Goal: Task Accomplishment & Management: Use online tool/utility

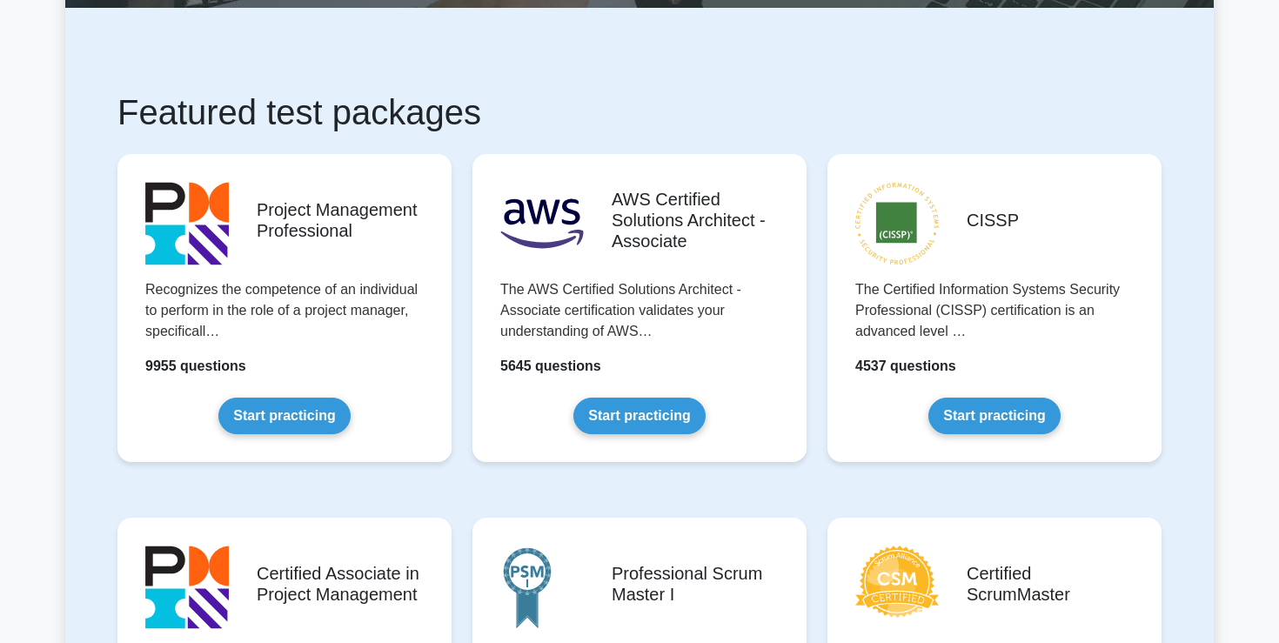
scroll to position [251, 0]
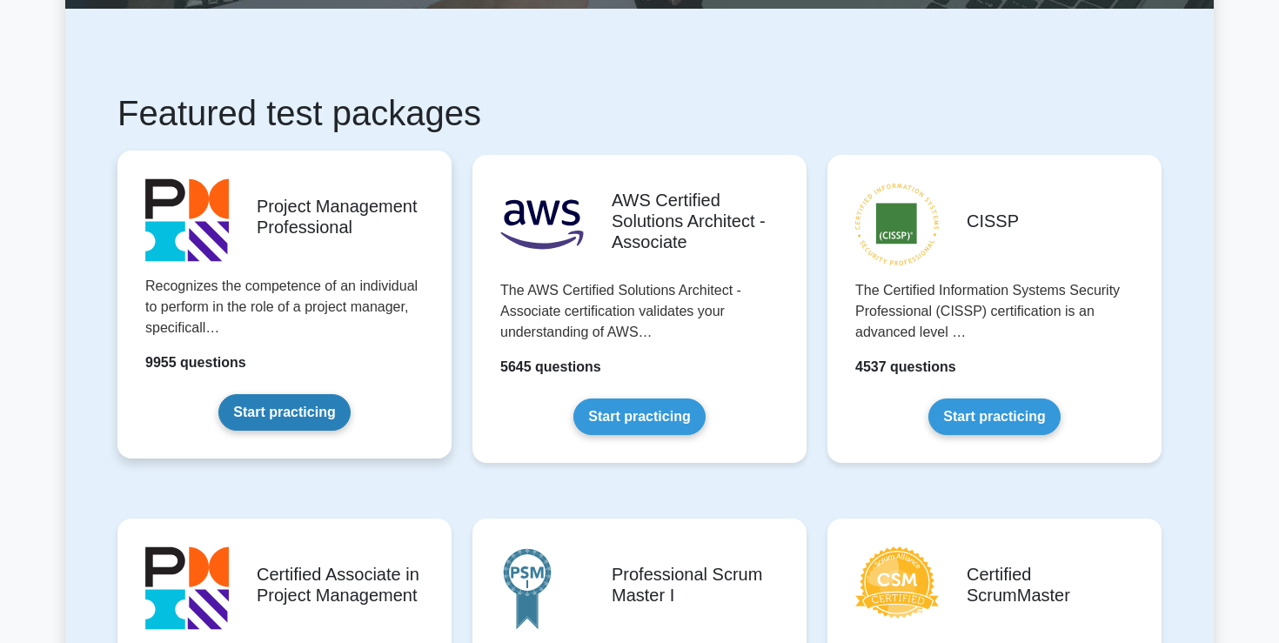
click at [300, 412] on link "Start practicing" at bounding box center [283, 412] width 131 height 37
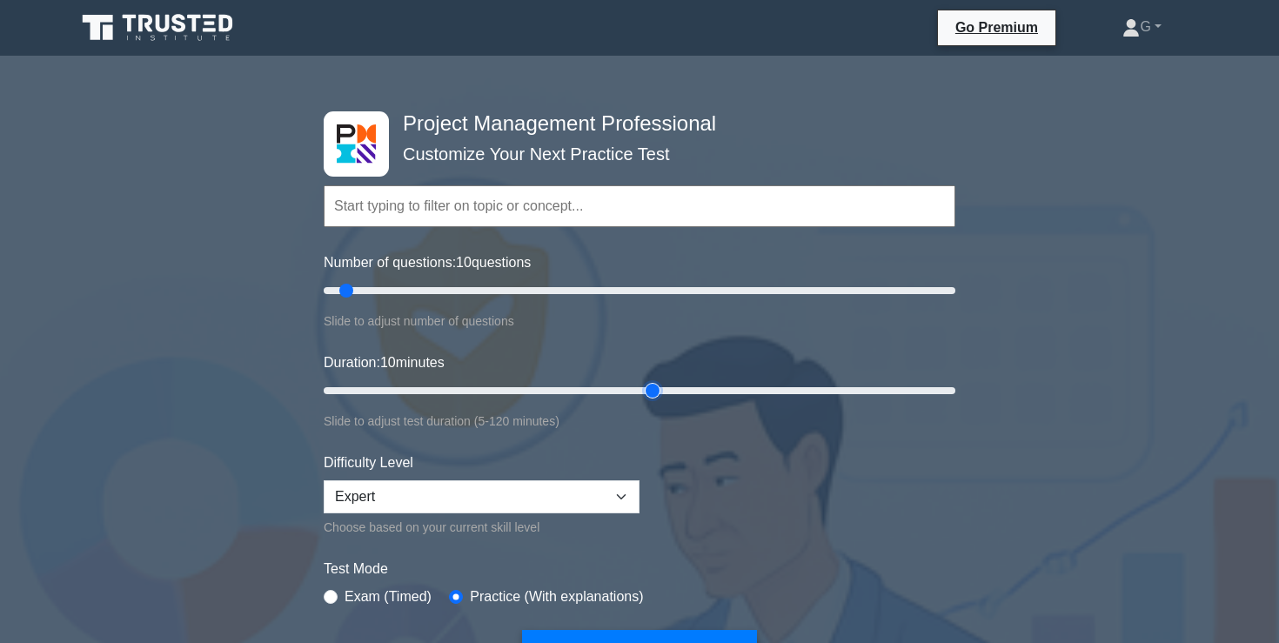
type input "65"
click at [657, 390] on input "Duration: 10 minutes" at bounding box center [640, 390] width 632 height 21
drag, startPoint x: 351, startPoint y: 291, endPoint x: 362, endPoint y: 292, distance: 11.3
type input "15"
click at [362, 292] on input "Number of questions: 15 questions" at bounding box center [640, 290] width 632 height 21
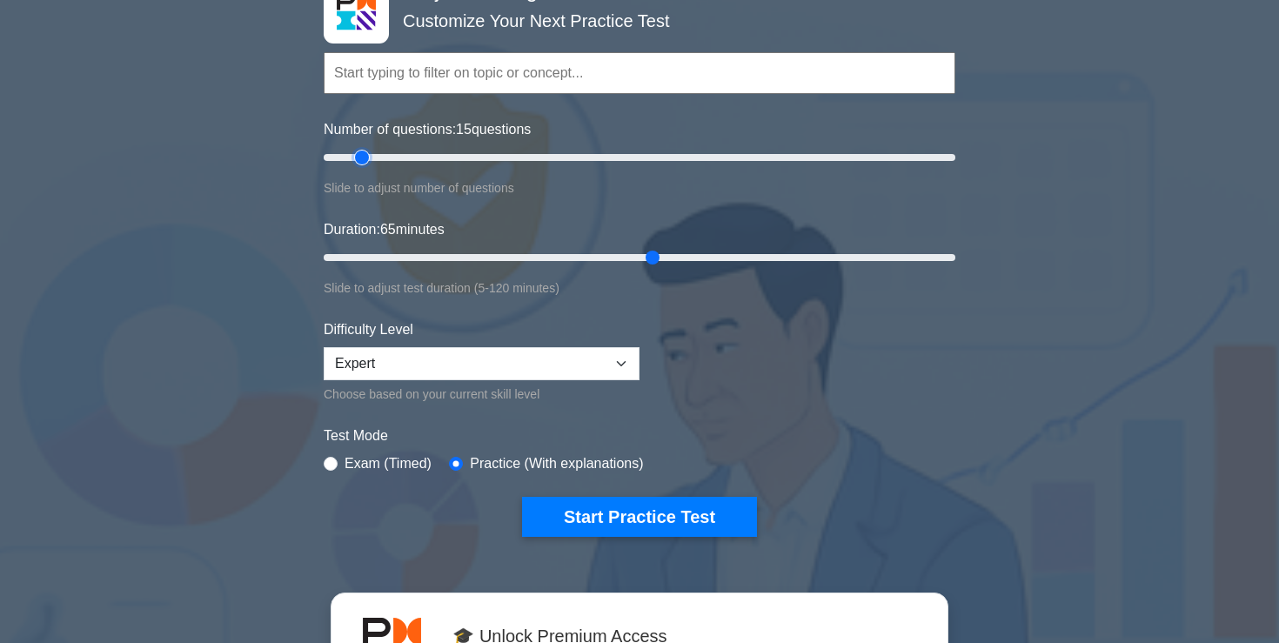
scroll to position [137, 0]
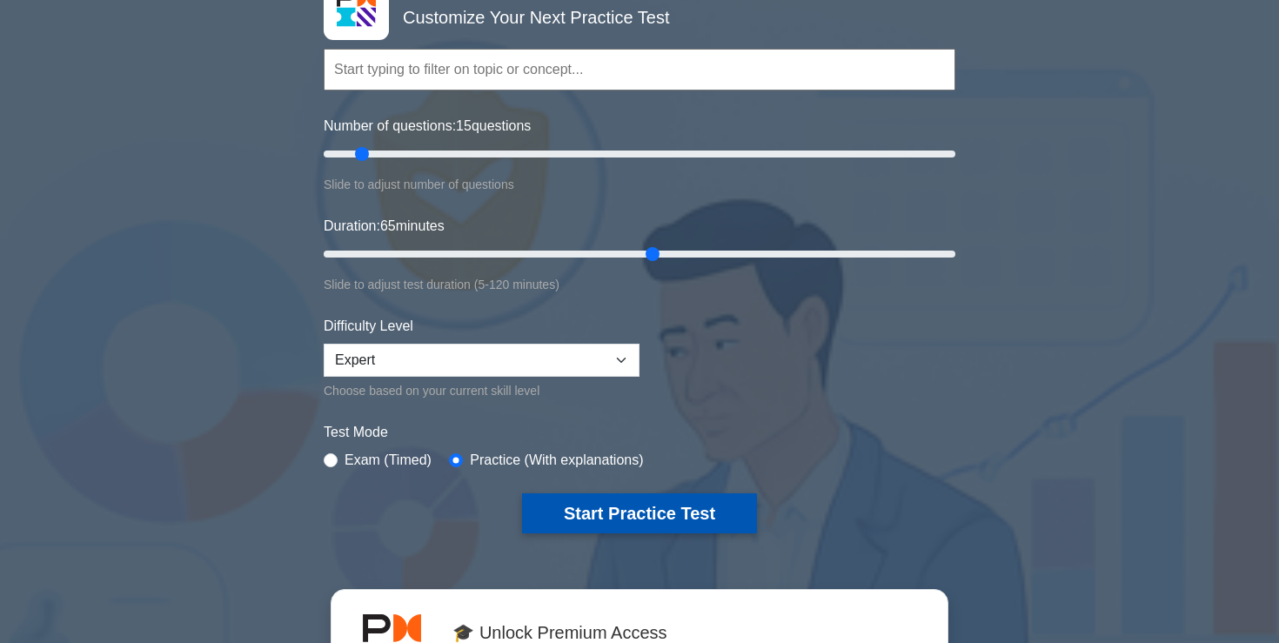
click at [619, 523] on button "Start Practice Test" at bounding box center [639, 513] width 235 height 40
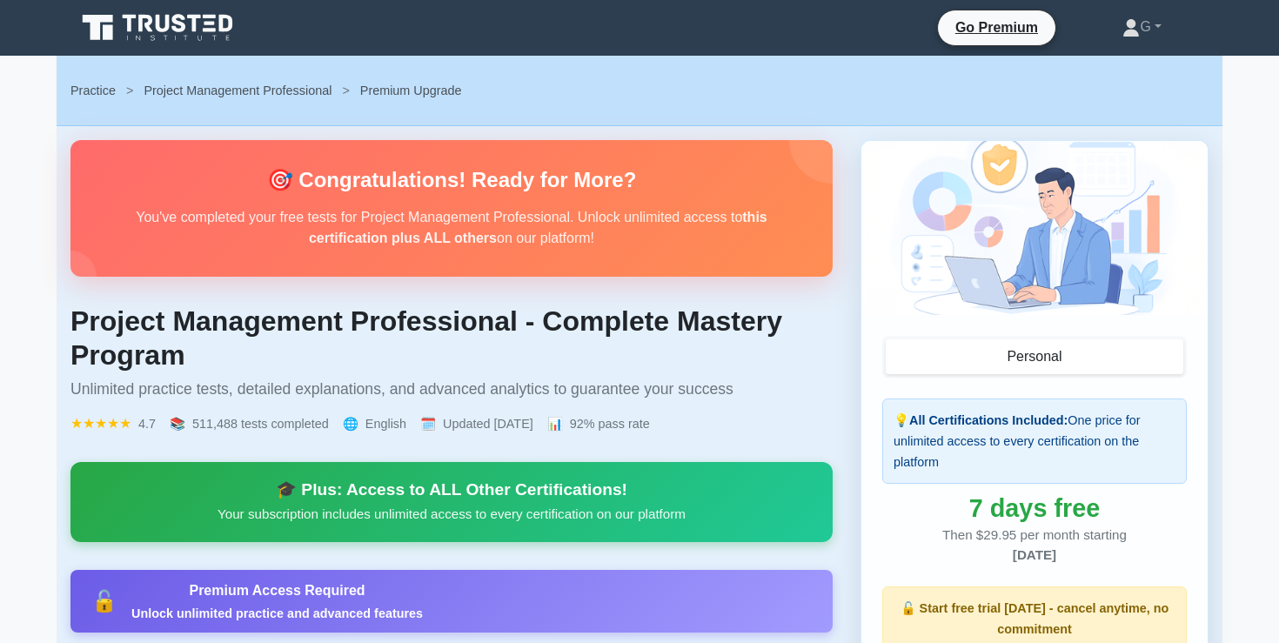
click at [144, 14] on icon at bounding box center [159, 27] width 167 height 33
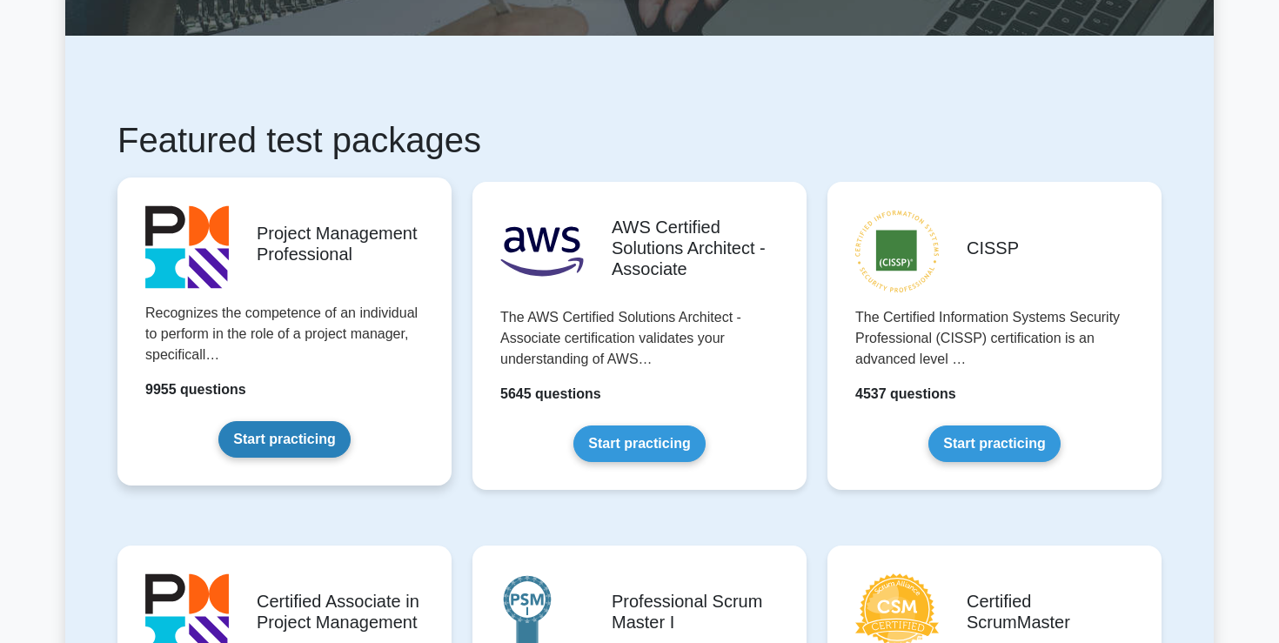
scroll to position [228, 0]
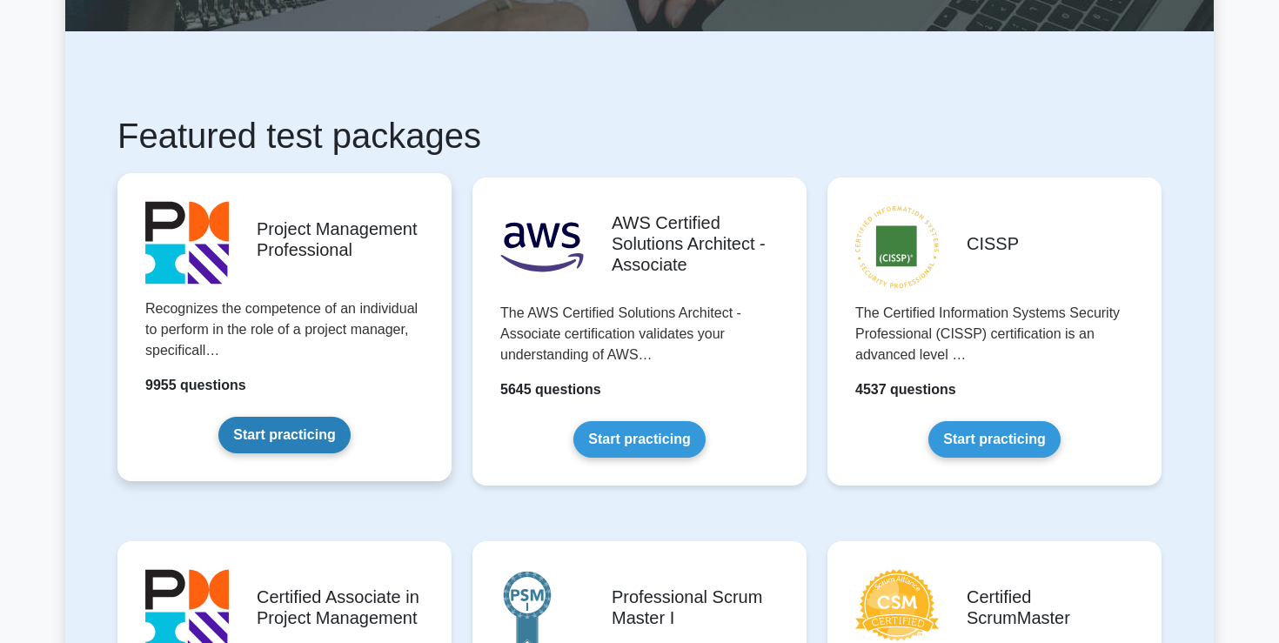
click at [284, 443] on link "Start practicing" at bounding box center [283, 435] width 131 height 37
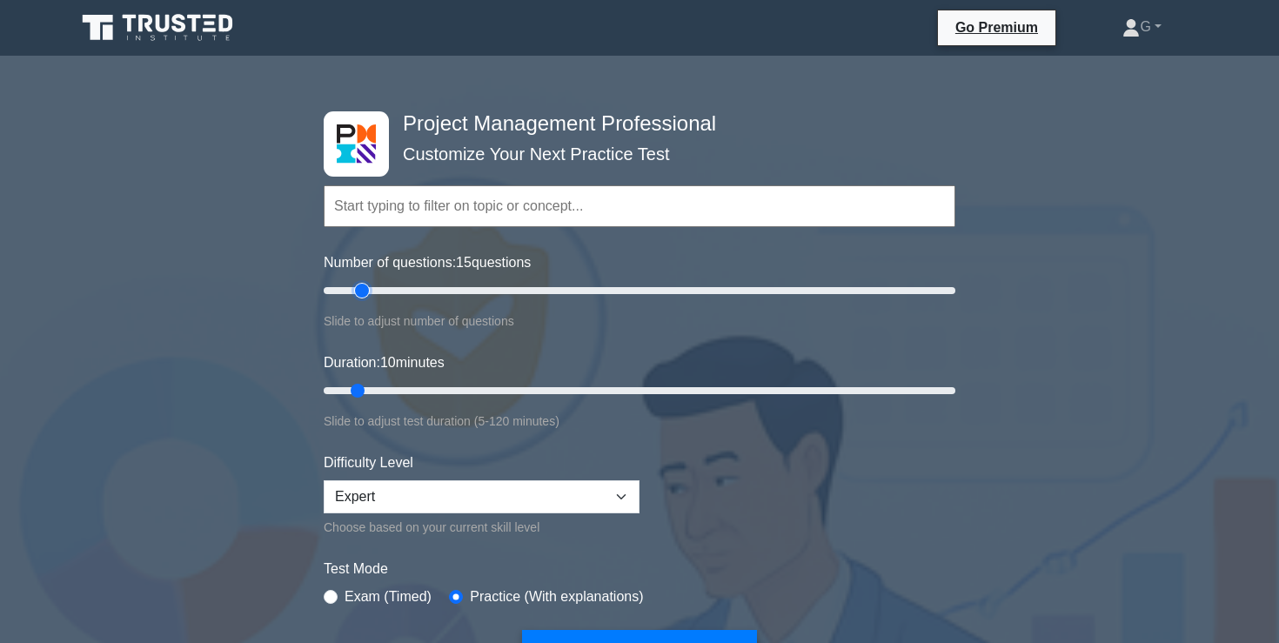
drag, startPoint x: 353, startPoint y: 286, endPoint x: 362, endPoint y: 289, distance: 9.1
type input "15"
click at [362, 289] on input "Number of questions: 15 questions" at bounding box center [640, 290] width 632 height 21
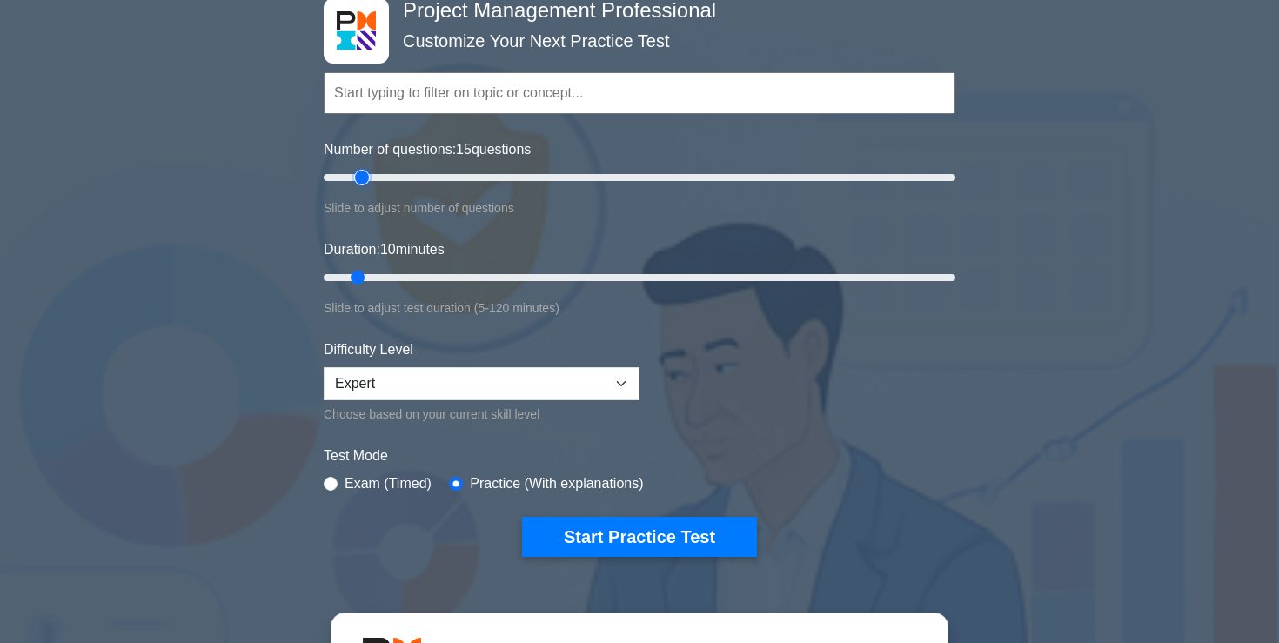
scroll to position [115, 0]
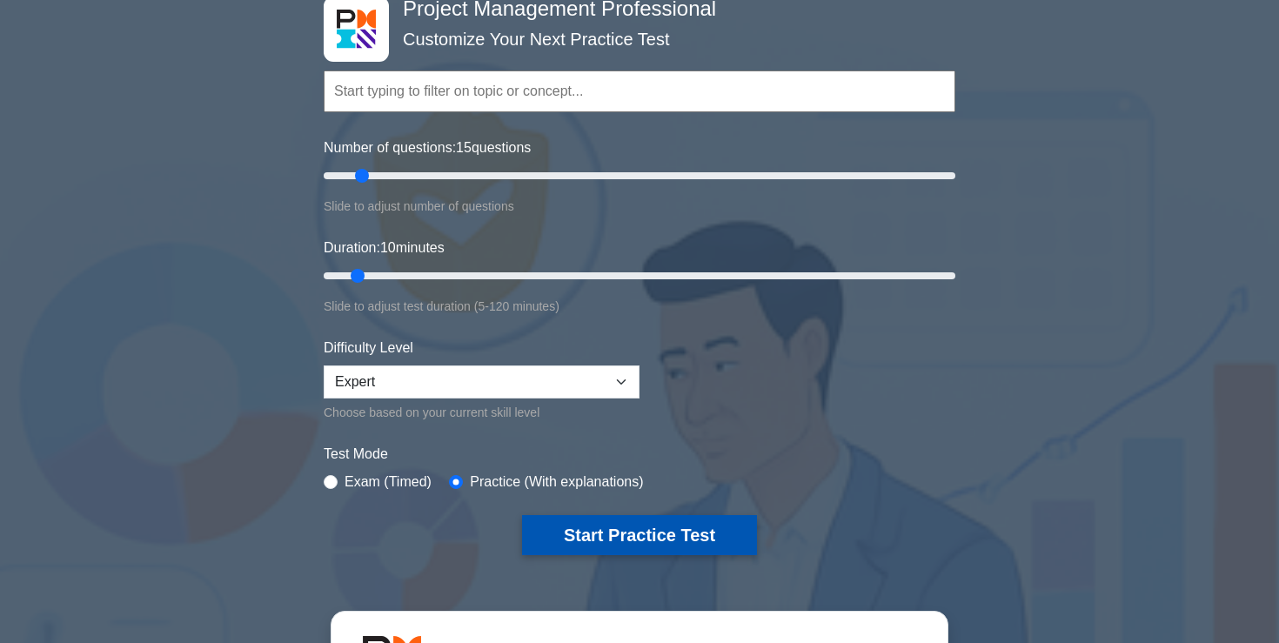
click at [661, 539] on button "Start Practice Test" at bounding box center [639, 535] width 235 height 40
